Goal: Task Accomplishment & Management: Complete application form

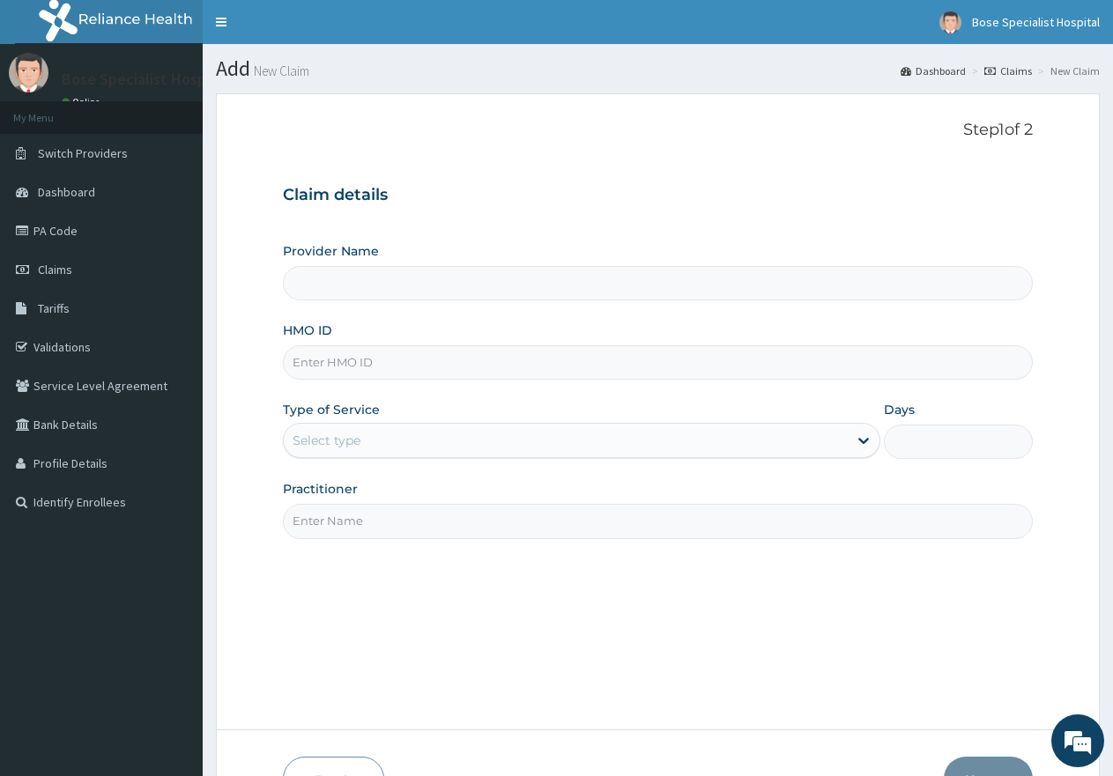
click at [322, 360] on input "HMO ID" at bounding box center [658, 362] width 750 height 34
type input "Bose Specialist Hospital"
type input "mao/"
click at [93, 228] on link "PA Code" at bounding box center [101, 230] width 203 height 39
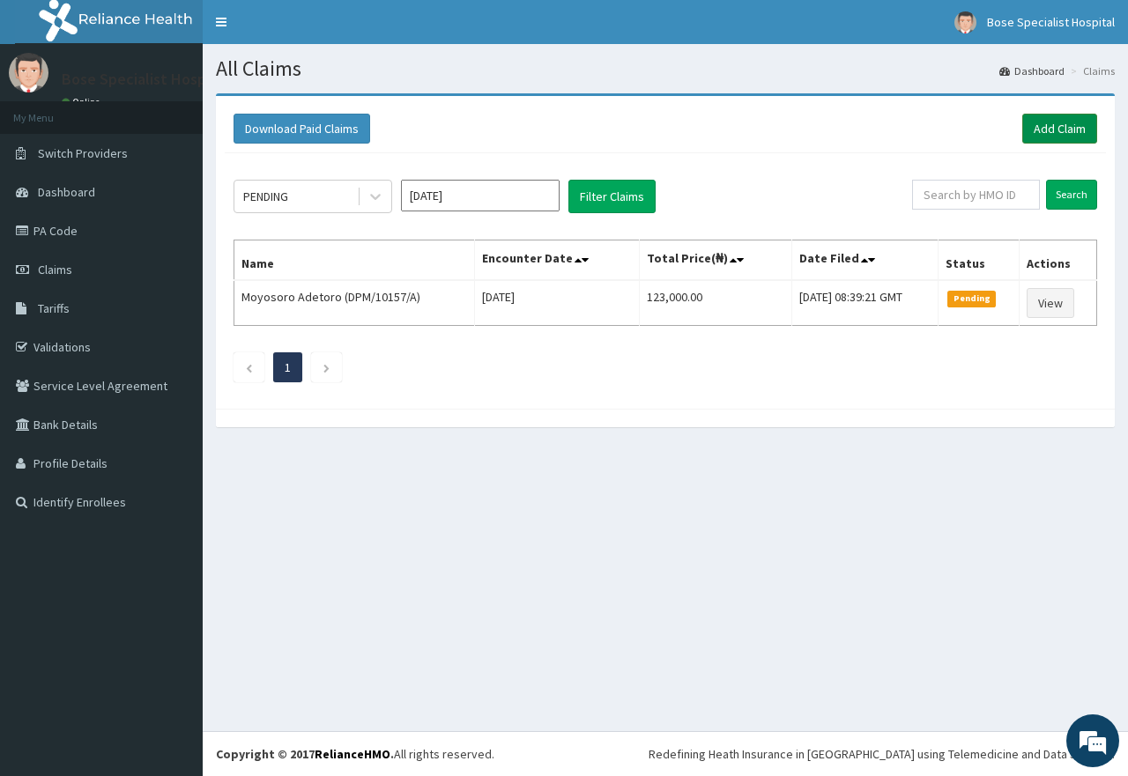
click at [1059, 122] on link "Add Claim" at bounding box center [1059, 129] width 75 height 30
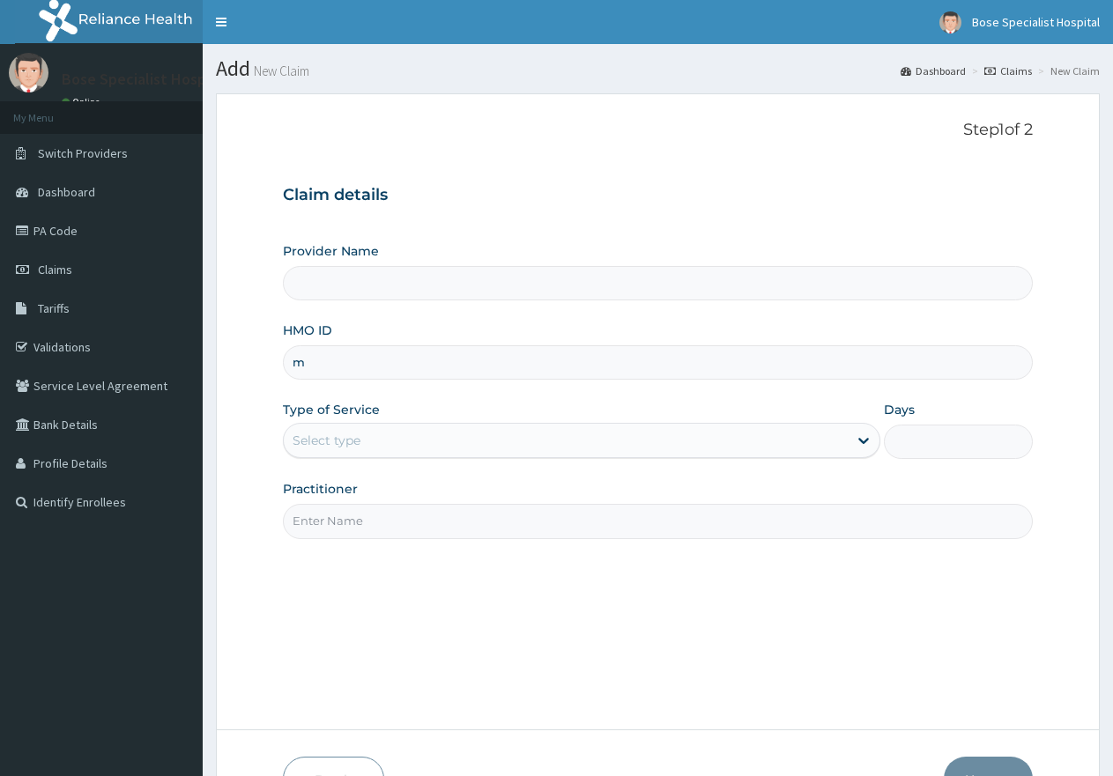
type input "ma"
type input "Bose Specialist Hospital"
type input "mao/10017/a"
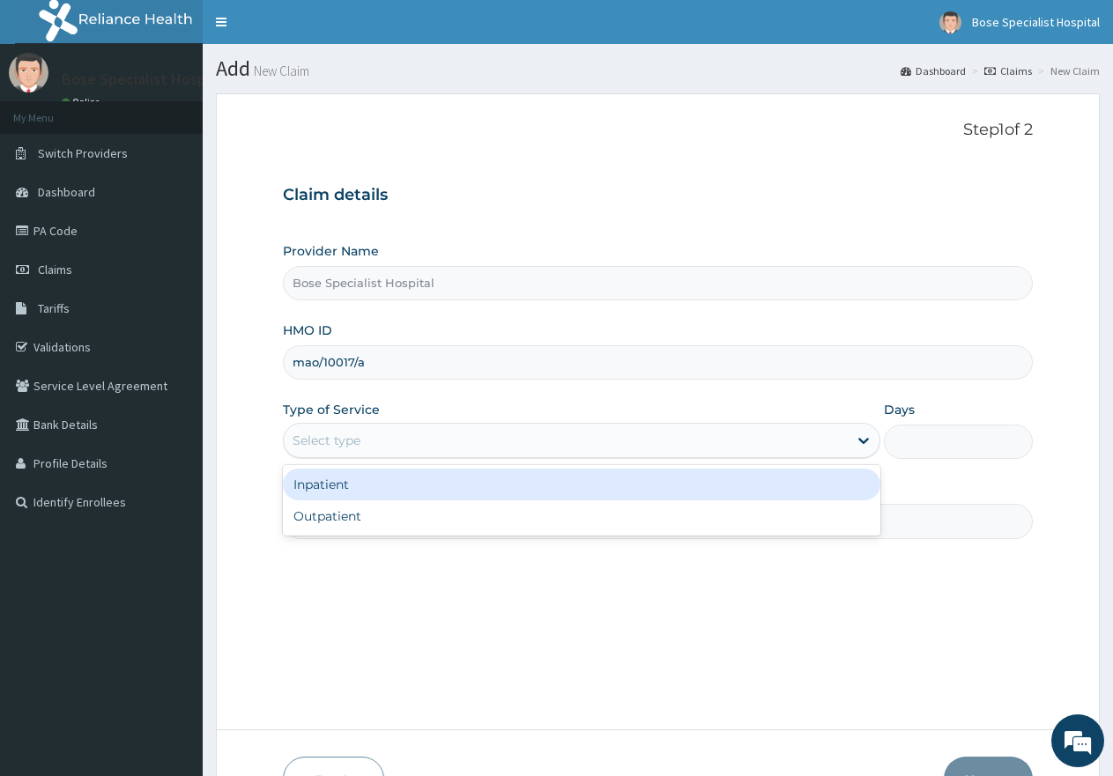
click at [332, 446] on div "Select type" at bounding box center [327, 441] width 68 height 18
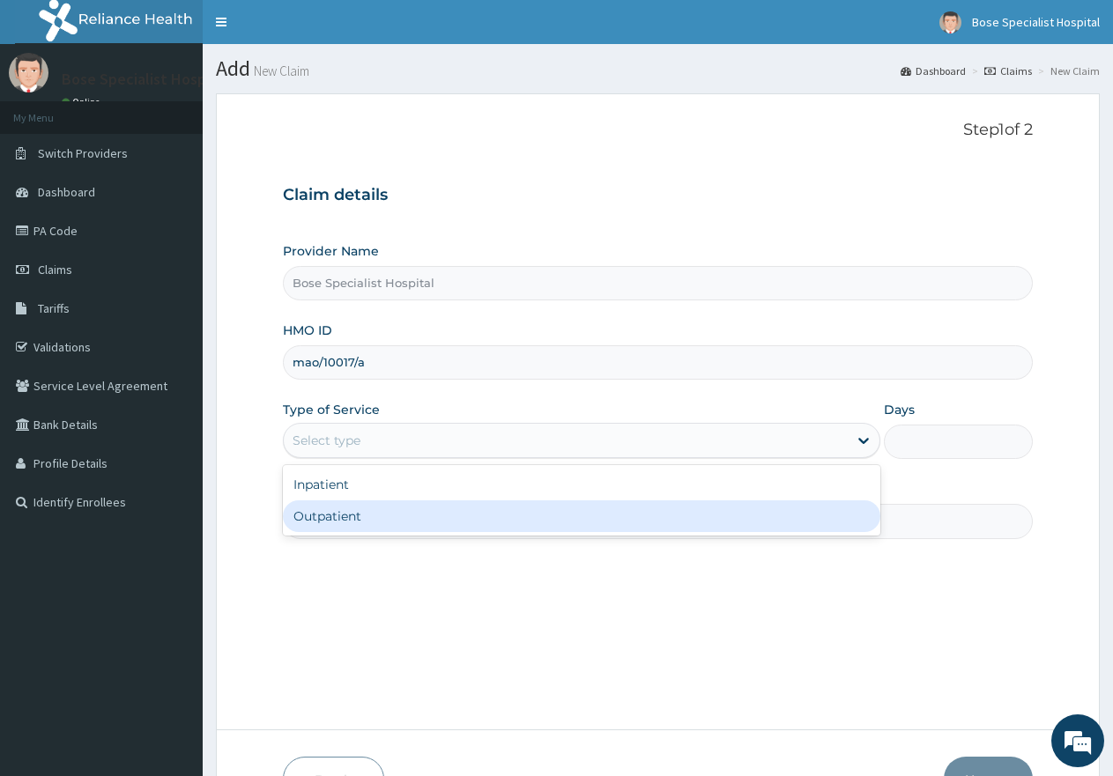
click at [321, 516] on div "Outpatient" at bounding box center [581, 517] width 597 height 32
type input "1"
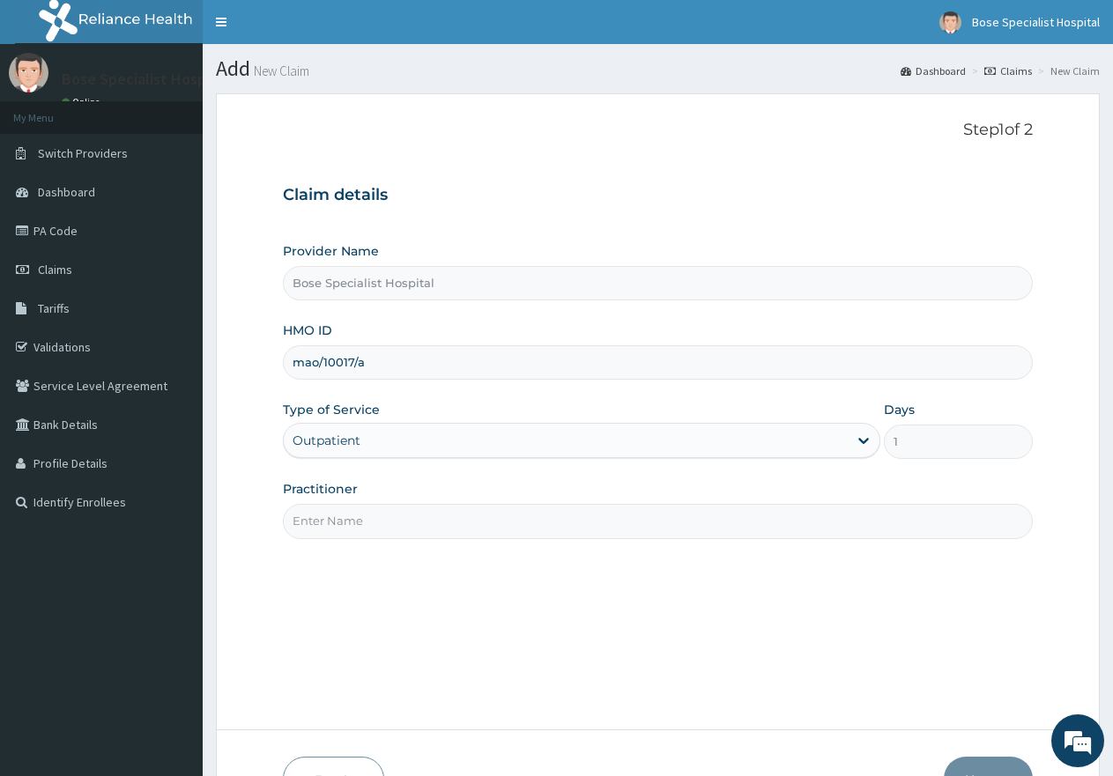
click at [321, 516] on input "Practitioner" at bounding box center [658, 521] width 750 height 34
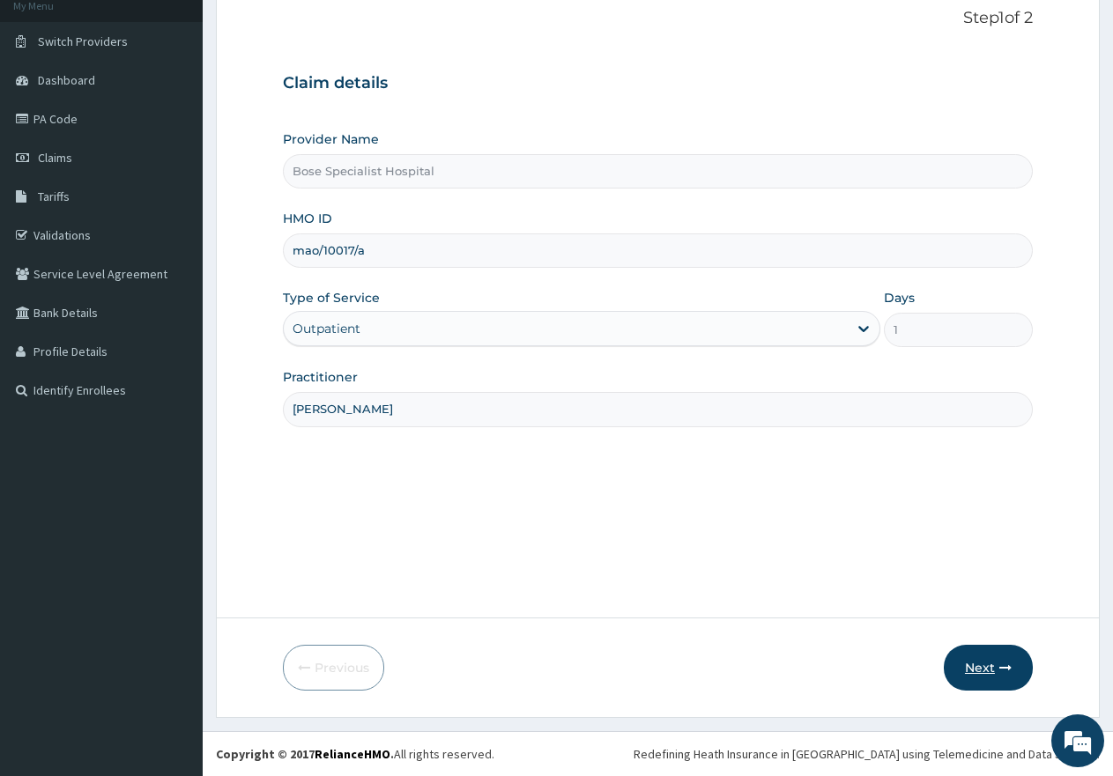
type input "dr henry"
click at [980, 677] on button "Next" at bounding box center [988, 668] width 89 height 46
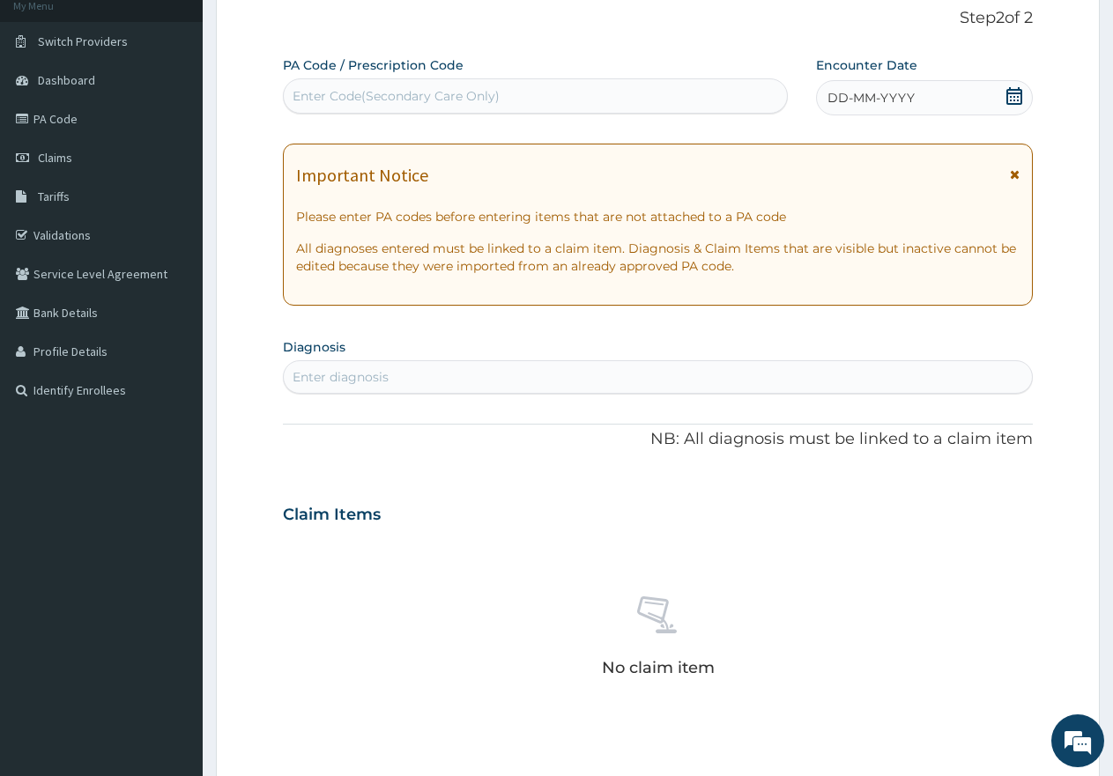
click at [334, 116] on div "PA Code / Prescription Code Enter Code(Secondary Care Only) Encounter Date DD-M…" at bounding box center [658, 512] width 750 height 912
click at [336, 97] on div "Enter Code(Secondary Care Only)" at bounding box center [396, 96] width 207 height 18
paste input "PA/843B7A"
type input "PA/843B7A"
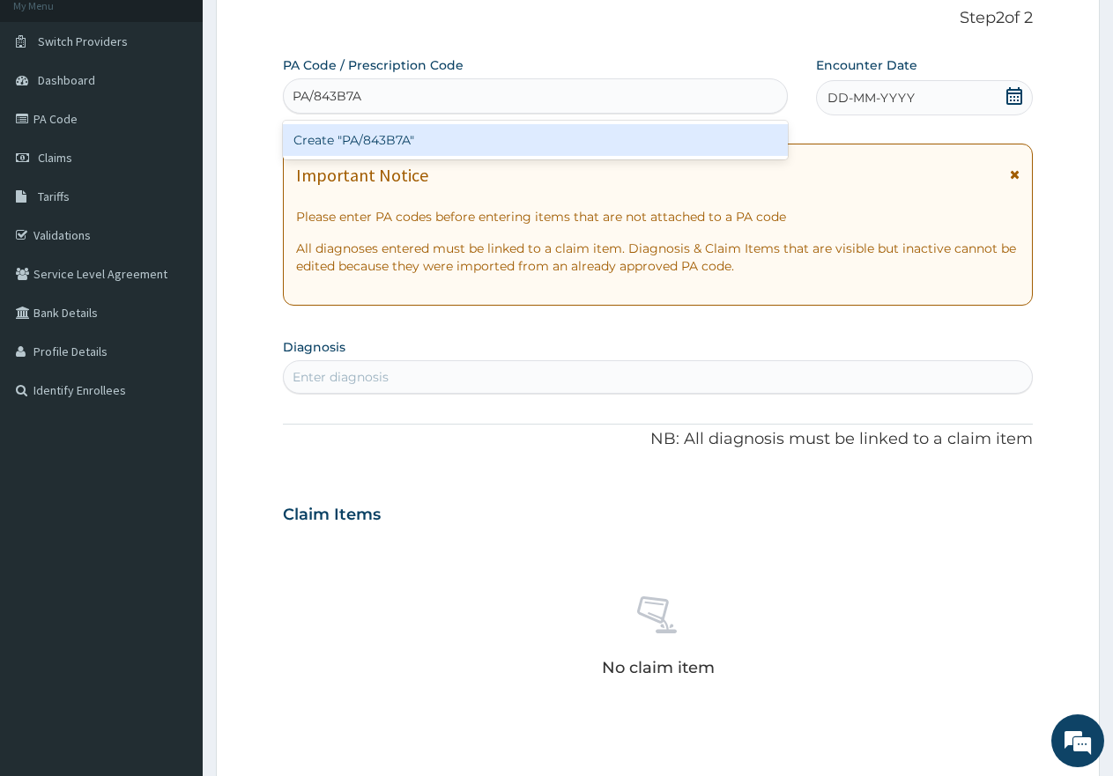
click at [436, 138] on div "Create "PA/843B7A"" at bounding box center [535, 140] width 505 height 32
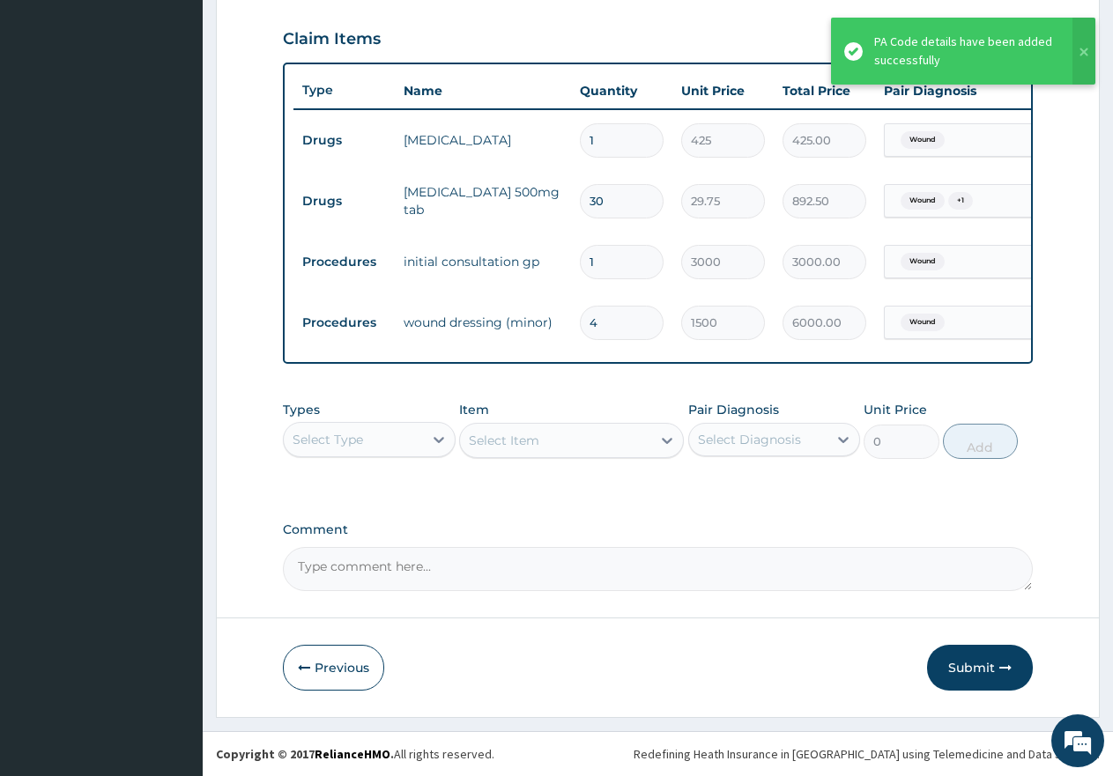
scroll to position [608, 0]
click at [971, 672] on button "Submit" at bounding box center [980, 668] width 106 height 46
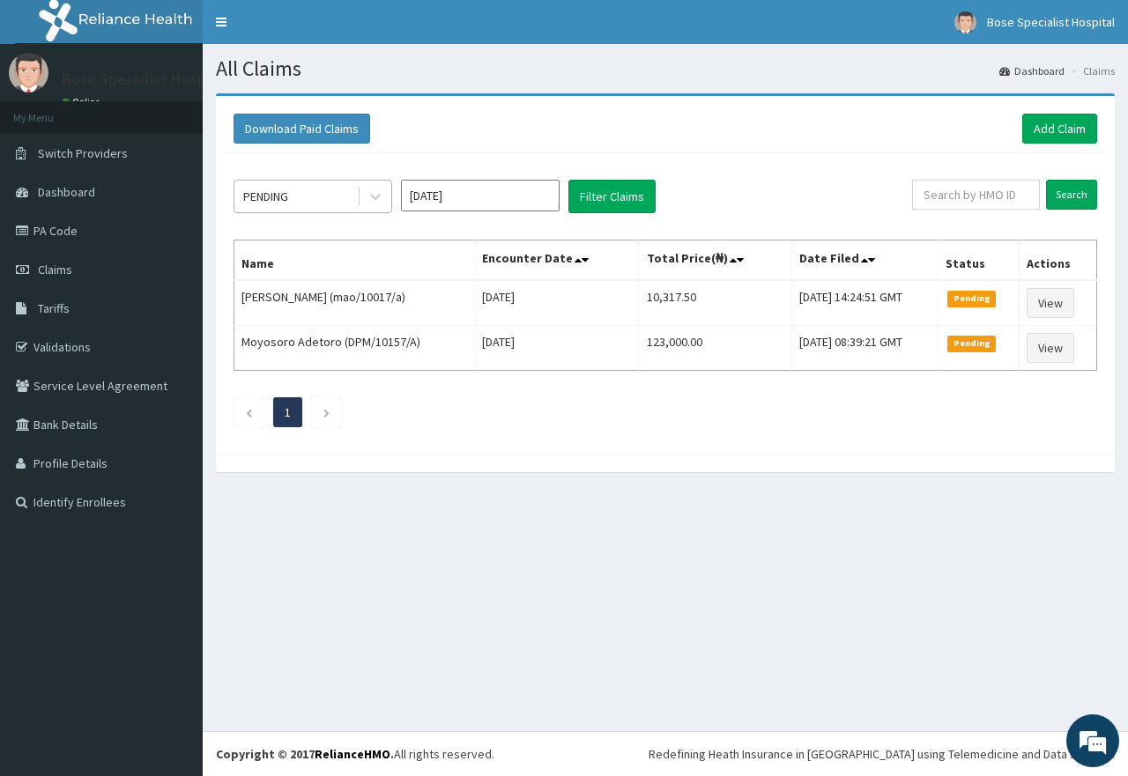
click at [306, 199] on div "PENDING" at bounding box center [295, 196] width 122 height 28
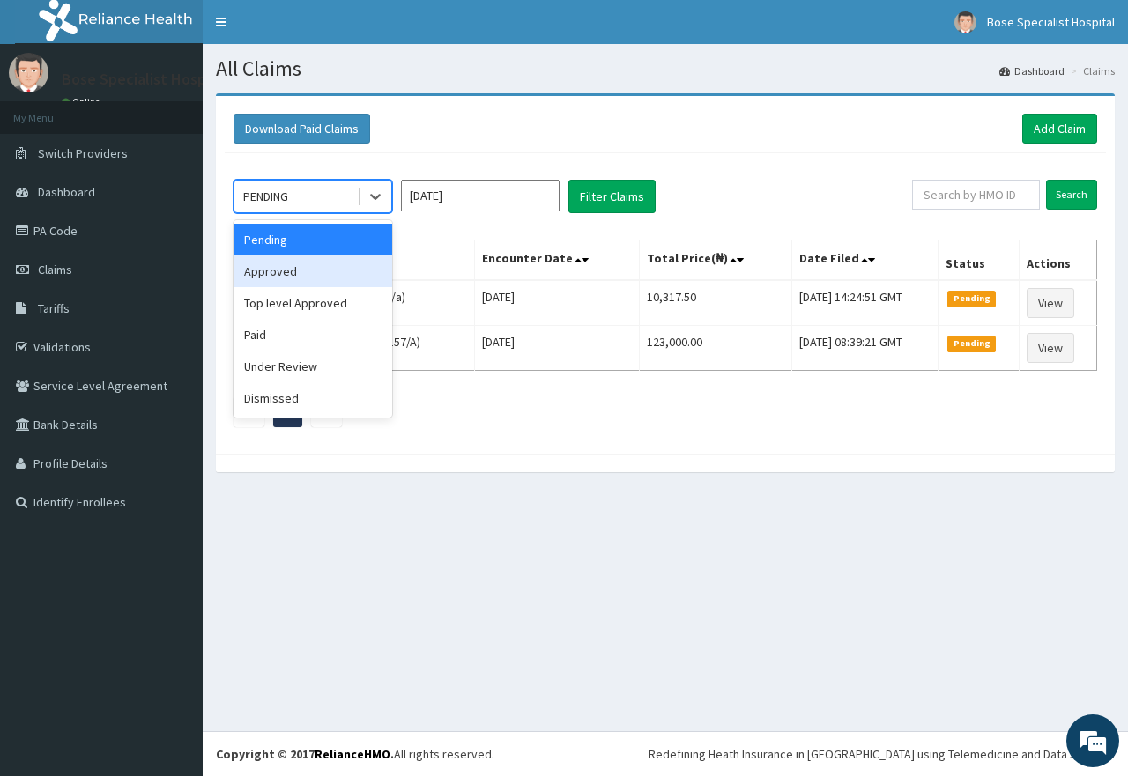
click at [307, 271] on div "Approved" at bounding box center [313, 272] width 159 height 32
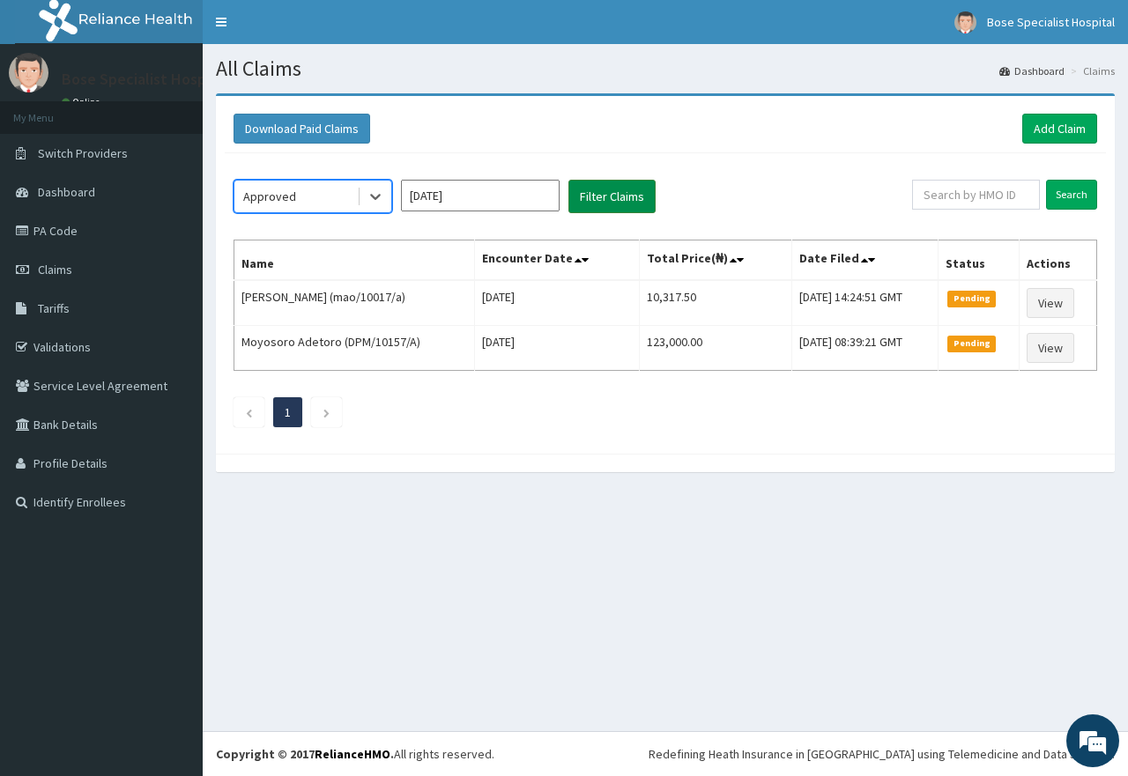
click at [627, 199] on button "Filter Claims" at bounding box center [611, 196] width 87 height 33
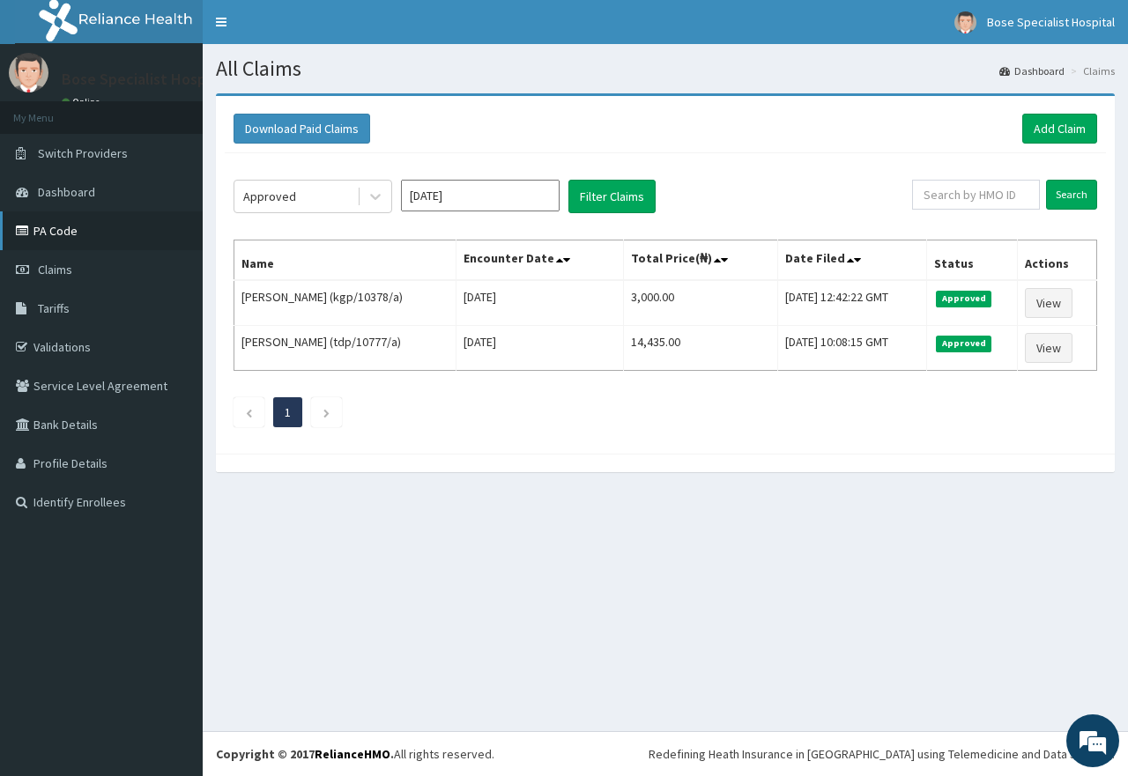
click at [93, 220] on link "PA Code" at bounding box center [101, 230] width 203 height 39
